Goal: Information Seeking & Learning: Find specific fact

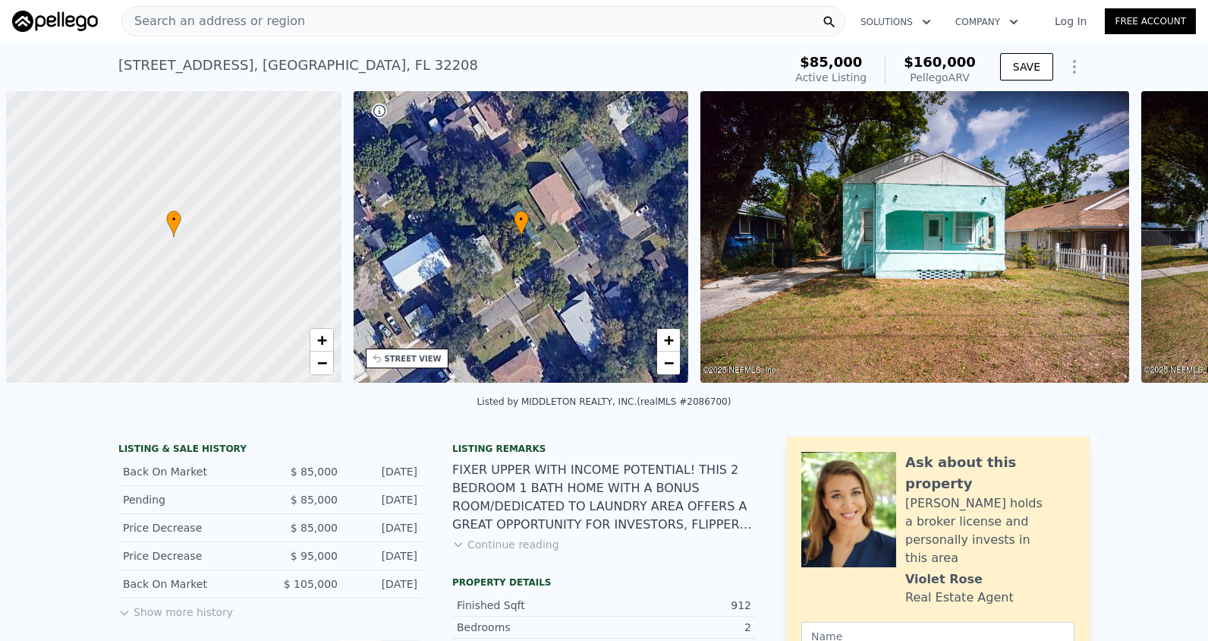
scroll to position [0, 6]
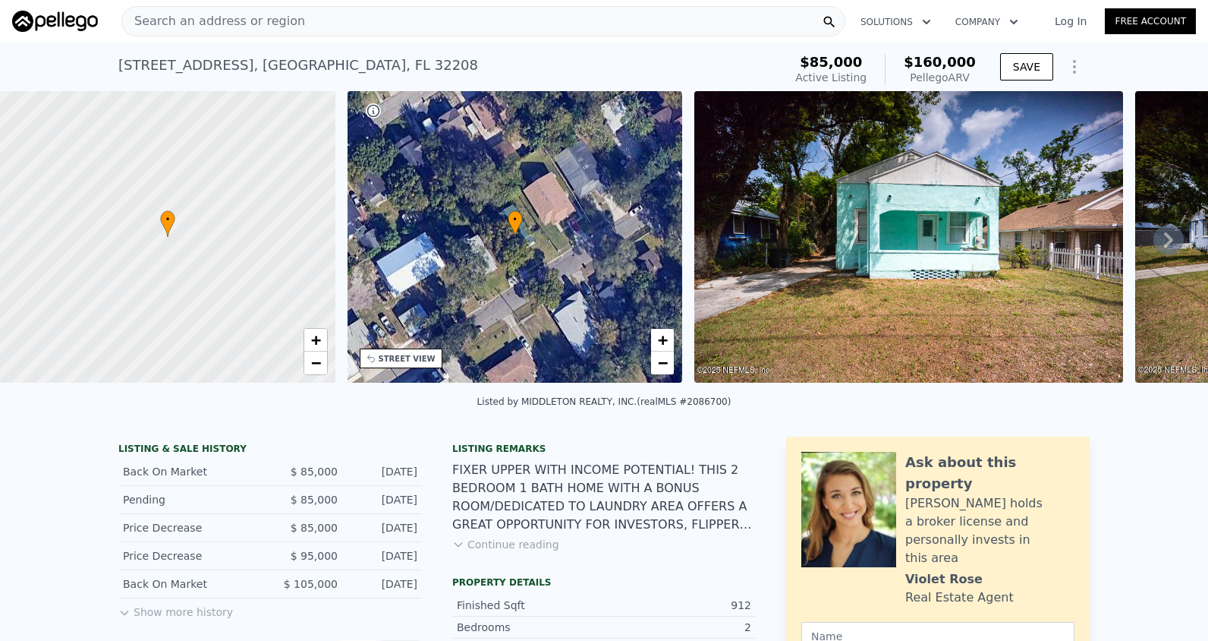
click at [356, 16] on div "Search an address or region" at bounding box center [483, 21] width 724 height 30
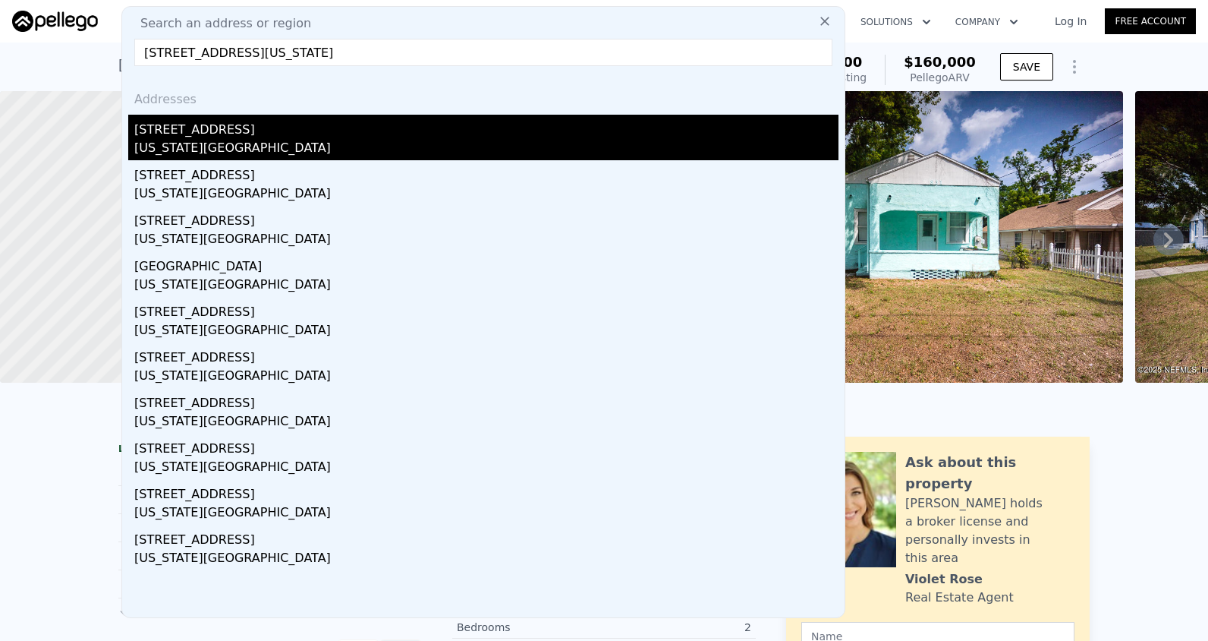
type input "[STREET_ADDRESS][US_STATE]"
click at [318, 134] on div "[STREET_ADDRESS]" at bounding box center [486, 127] width 704 height 24
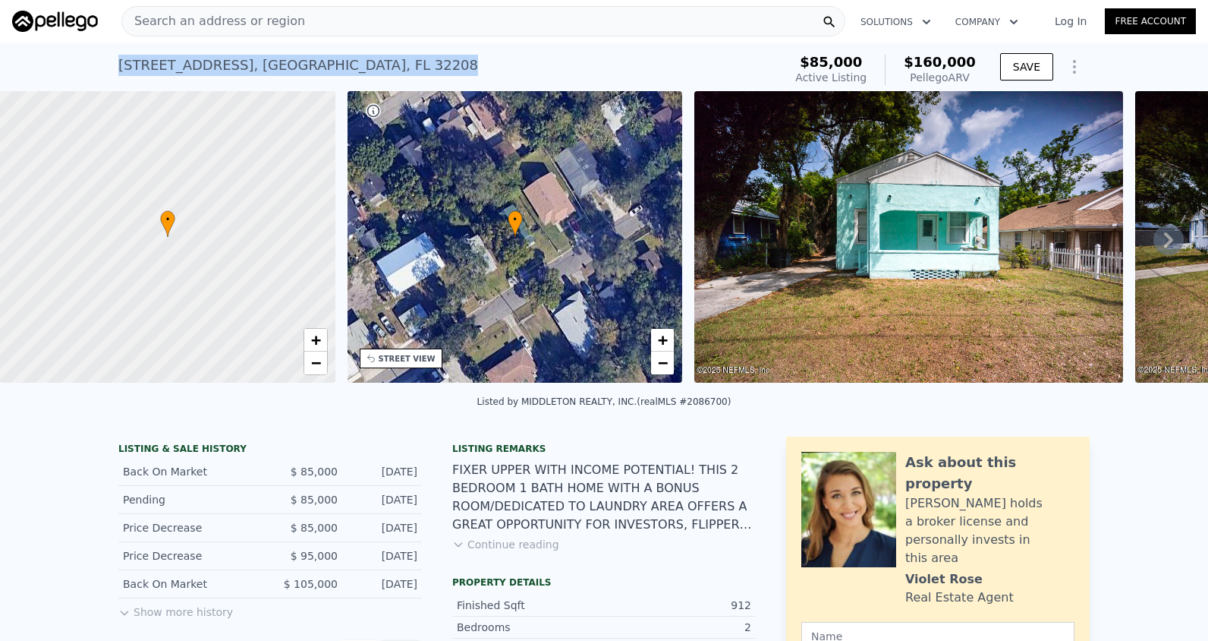
drag, startPoint x: 351, startPoint y: 63, endPoint x: 110, endPoint y: 84, distance: 241.5
click at [110, 84] on div "[STREET_ADDRESS] Active at $85k (~ARV $160k ) $85,000 Active Listing $160,000 P…" at bounding box center [604, 67] width 1208 height 49
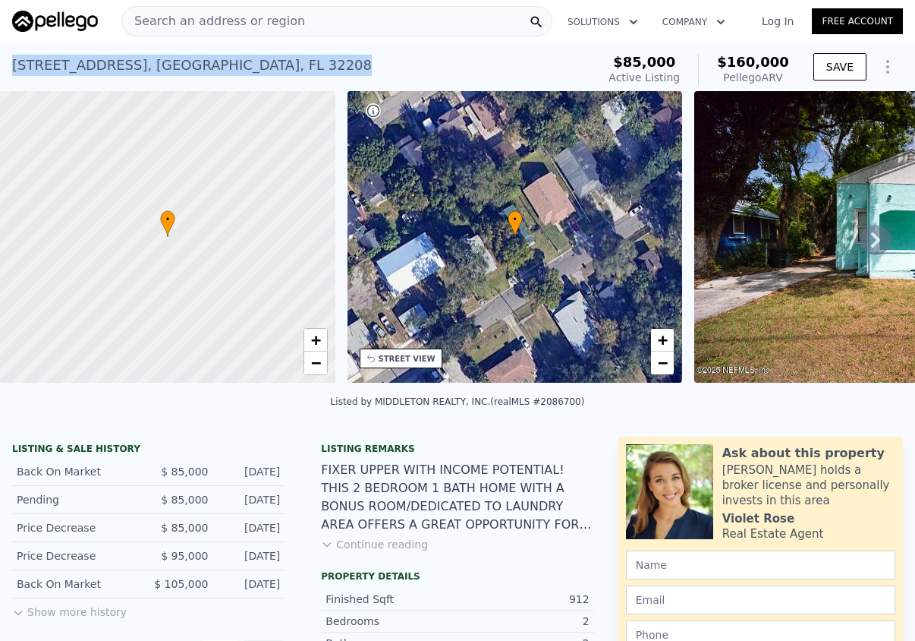
copy div "[STREET_ADDRESS]"
